Goal: Browse casually

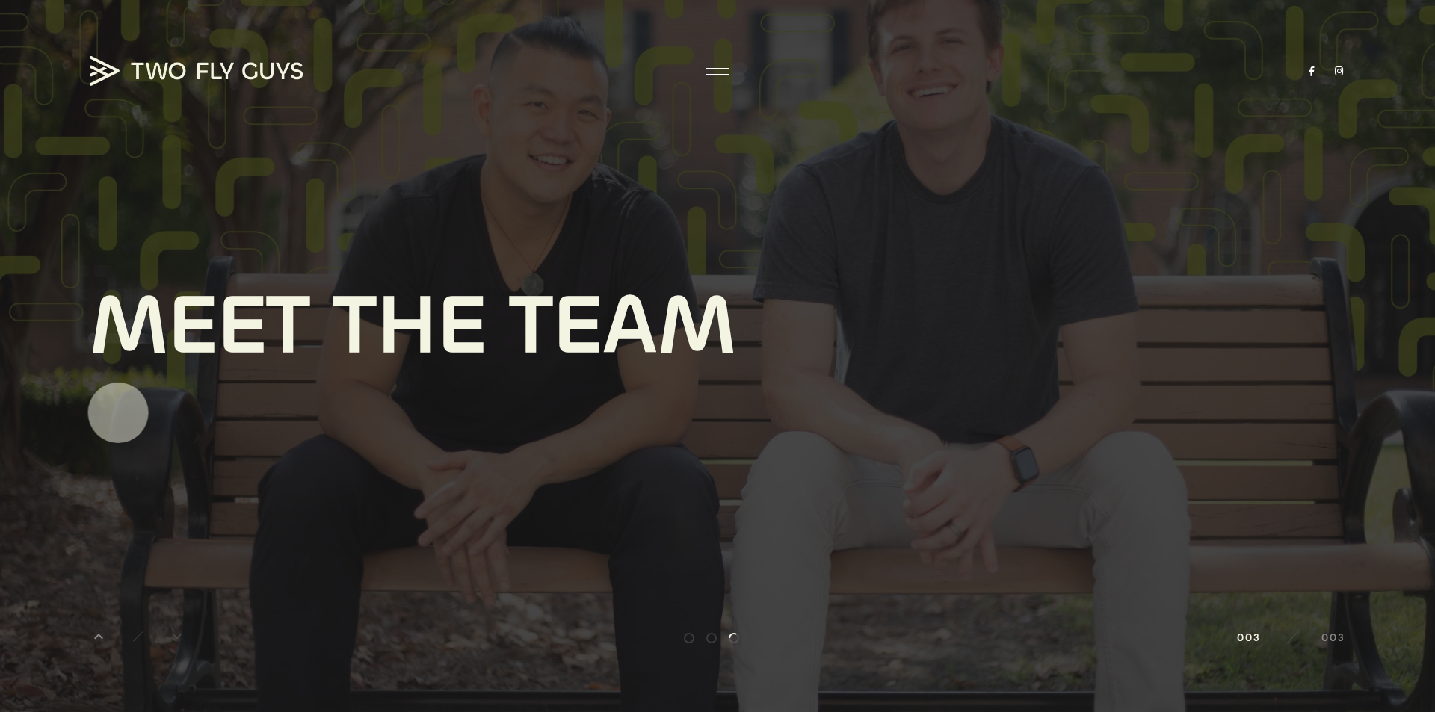
click at [117, 413] on div "Explore" at bounding box center [117, 420] width 54 height 17
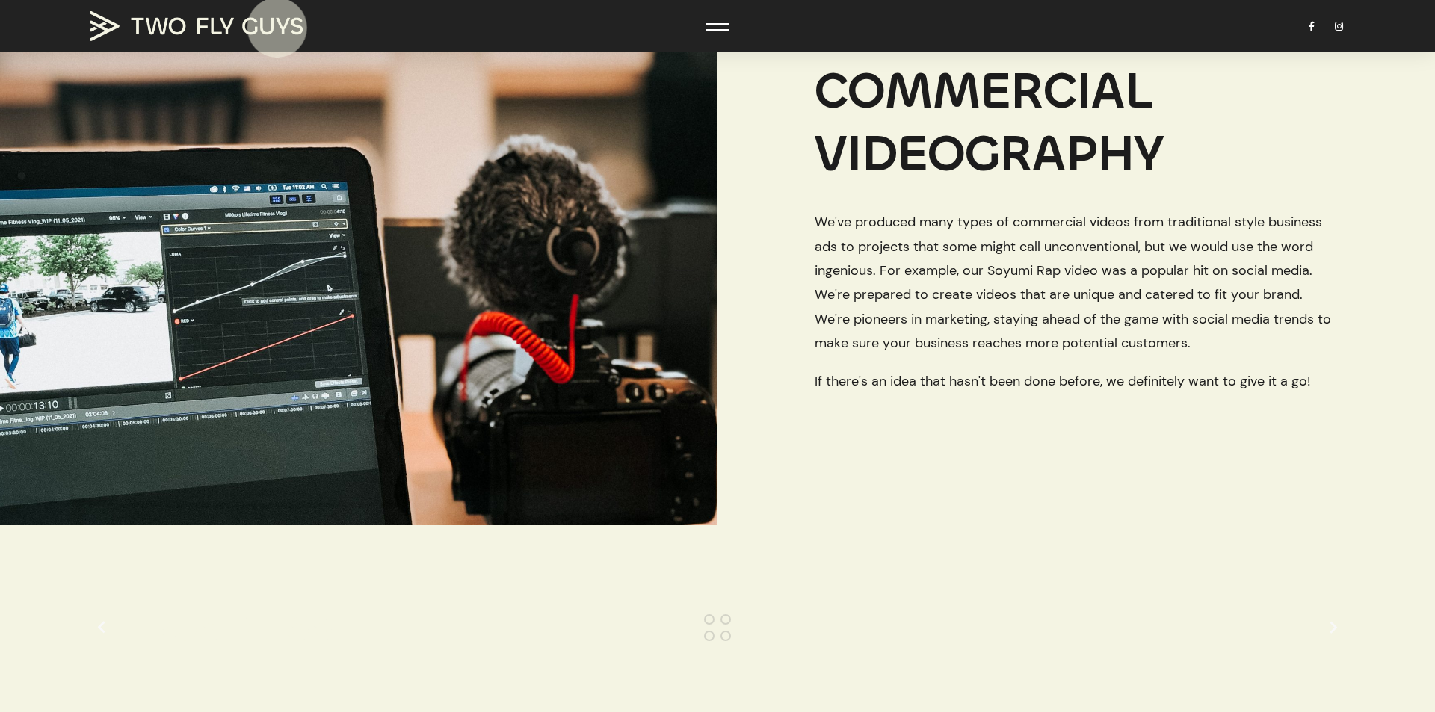
click at [277, 28] on img at bounding box center [196, 26] width 213 height 30
